Goal: Communication & Community: Answer question/provide support

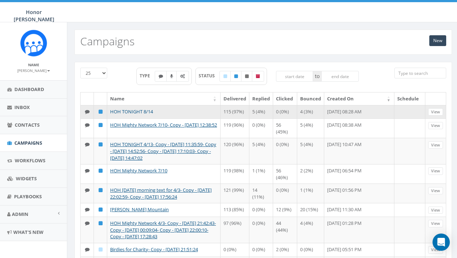
click at [138, 109] on link "HOH TONIGHT 8/14" at bounding box center [131, 111] width 43 height 6
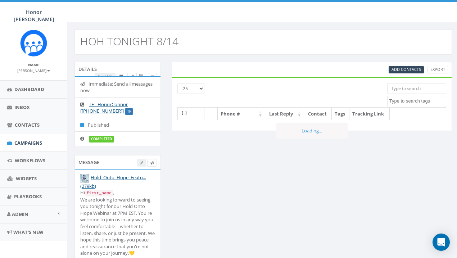
select select
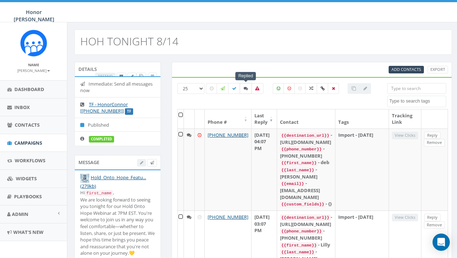
click at [246, 90] on label at bounding box center [245, 88] width 12 height 11
checkbox input "true"
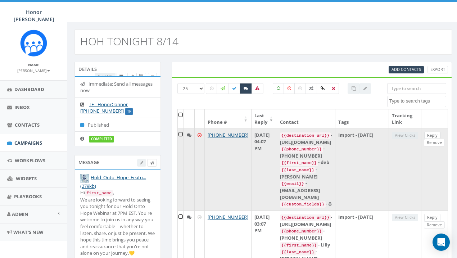
click at [426, 133] on link "Reply" at bounding box center [432, 136] width 16 height 8
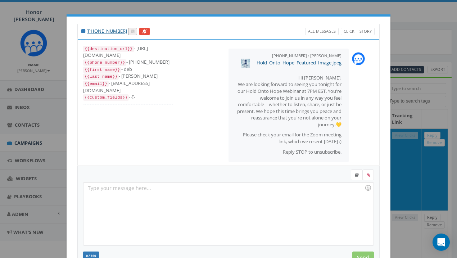
scroll to position [41, 0]
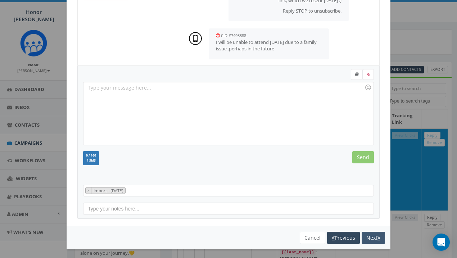
click at [370, 236] on button "Next" at bounding box center [372, 238] width 23 height 12
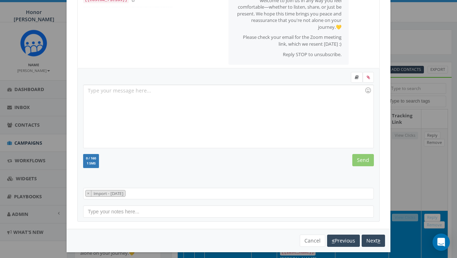
scroll to position [34, 0]
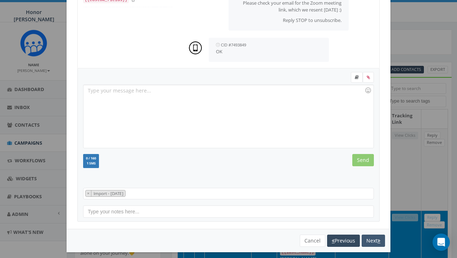
click at [376, 238] on button "Next" at bounding box center [372, 240] width 23 height 12
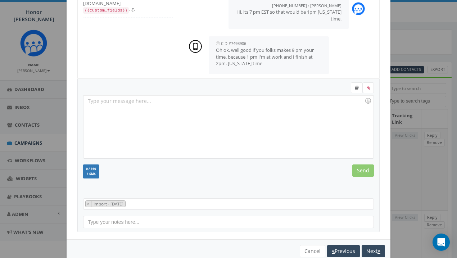
scroll to position [77, 0]
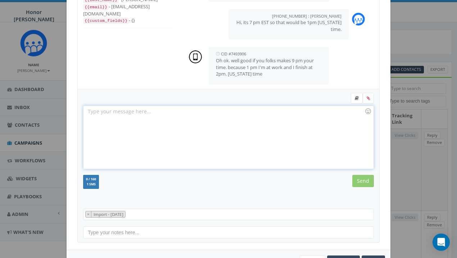
click at [308, 131] on div at bounding box center [227, 137] width 289 height 63
click at [207, 118] on div "We alos" at bounding box center [227, 137] width 289 height 63
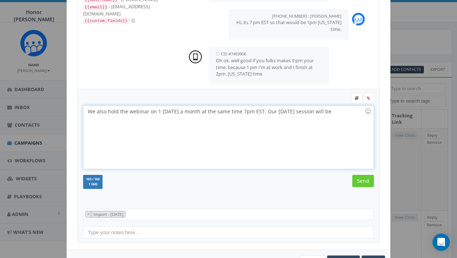
click at [343, 111] on div "We also hold the webinar on 1 [DATE] a month at the same time 7pm EST. Our [DAT…" at bounding box center [227, 137] width 289 height 63
click at [365, 176] on input "Send" at bounding box center [363, 181] width 22 height 12
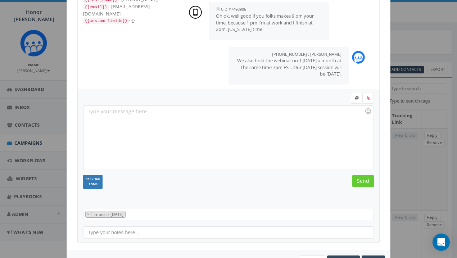
scroll to position [166, 0]
